Goal: Information Seeking & Learning: Learn about a topic

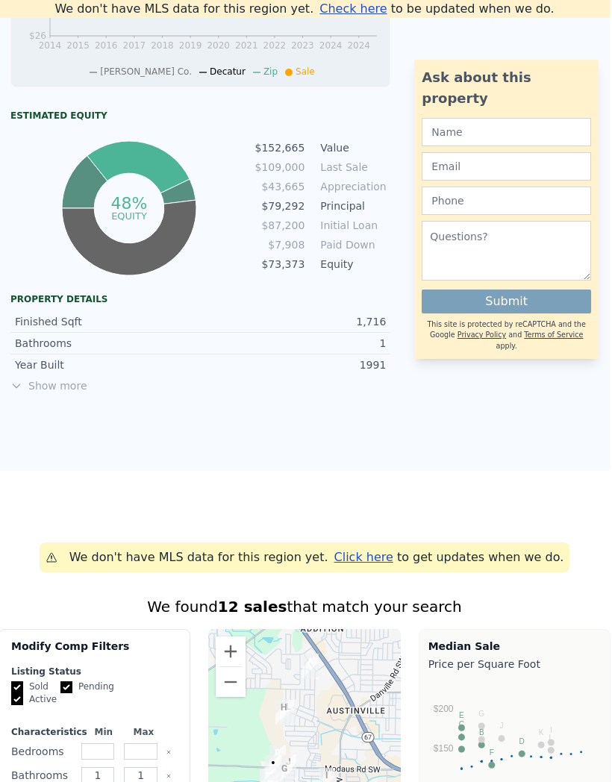
scroll to position [749, 2]
click at [68, 387] on span "Show more" at bounding box center [200, 385] width 380 height 15
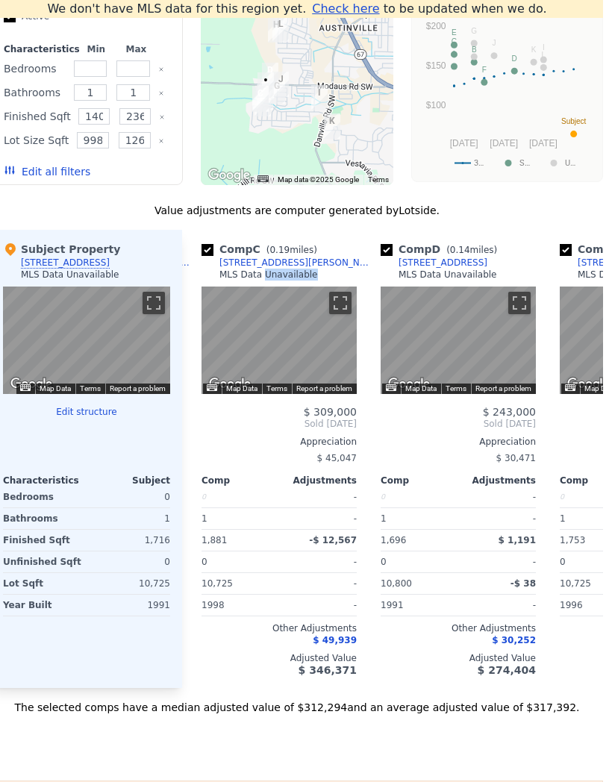
scroll to position [0, 358]
click at [563, 207] on div "Value adjustments are computer generated by Lotside ." at bounding box center [297, 210] width 612 height 15
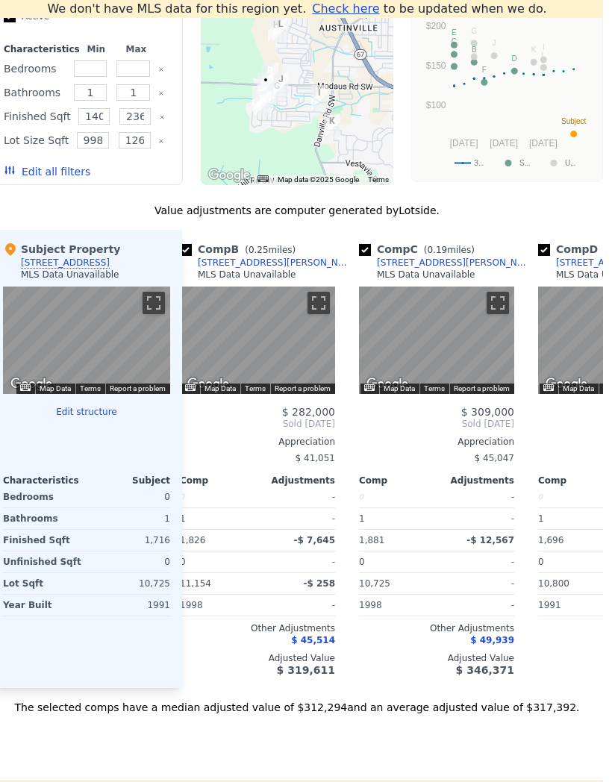
scroll to position [0, 200]
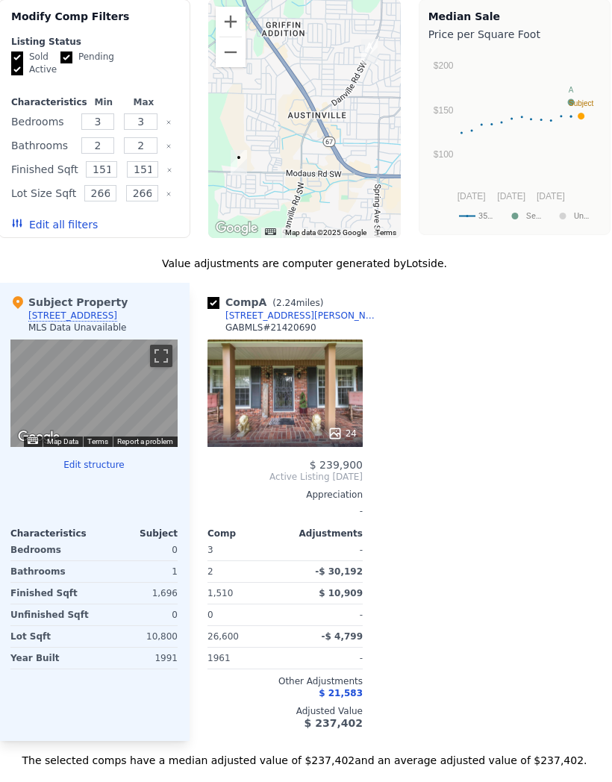
scroll to position [1379, 1]
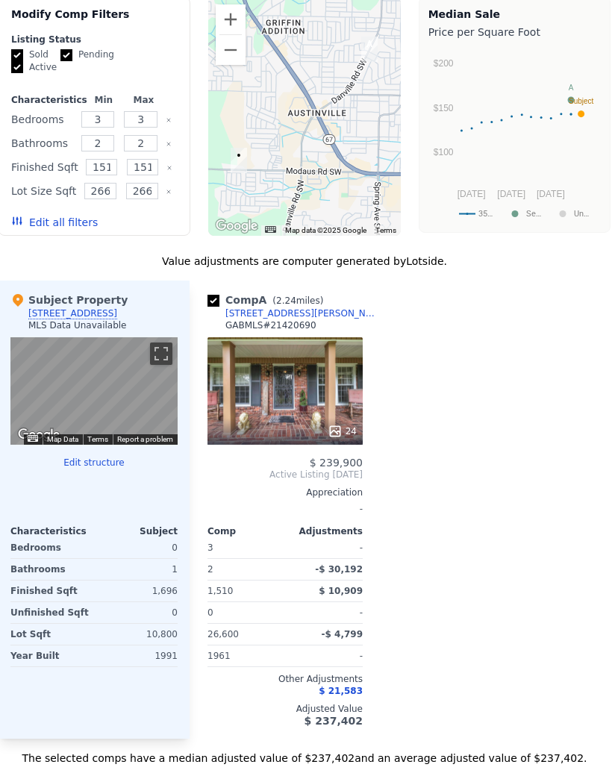
click at [87, 313] on div "[STREET_ADDRESS]" at bounding box center [72, 314] width 89 height 12
click at [61, 439] on button "Map Data" at bounding box center [62, 439] width 31 height 10
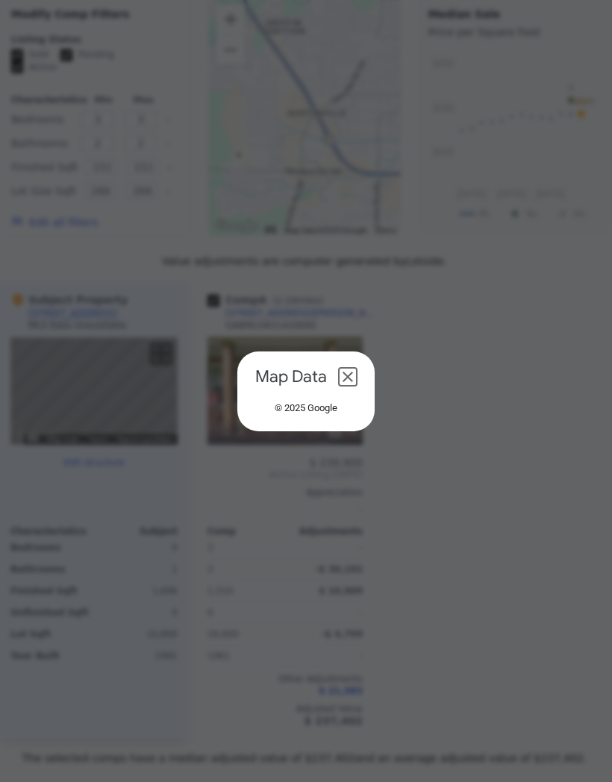
click at [356, 368] on button "Close dialog" at bounding box center [348, 377] width 18 height 18
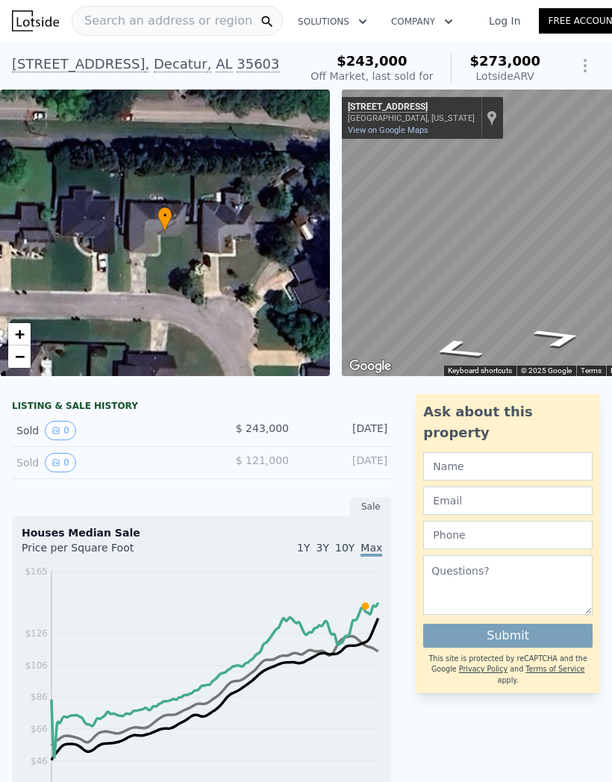
scroll to position [0, 0]
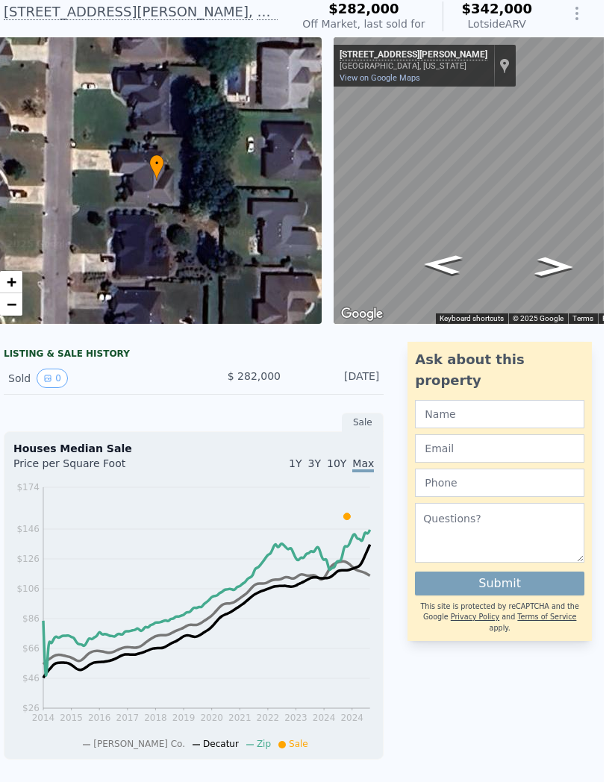
scroll to position [88, 9]
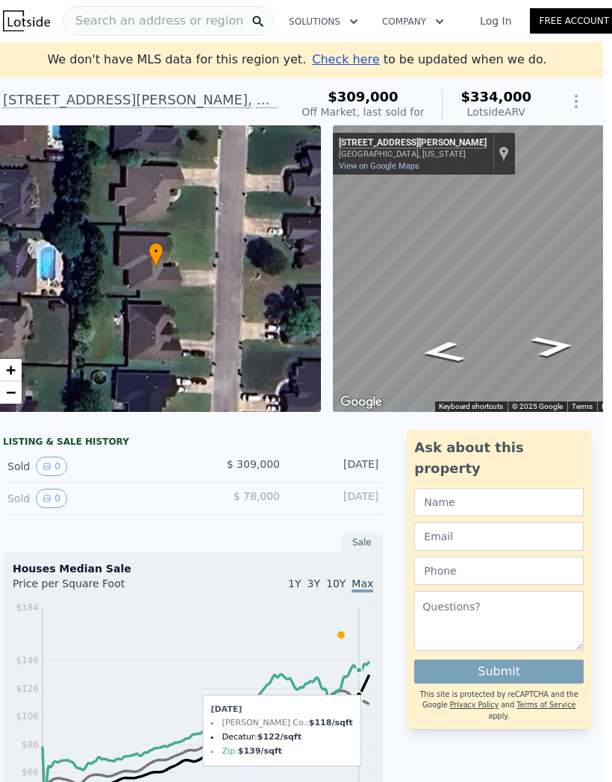
scroll to position [0, 9]
